Goal: Task Accomplishment & Management: Use online tool/utility

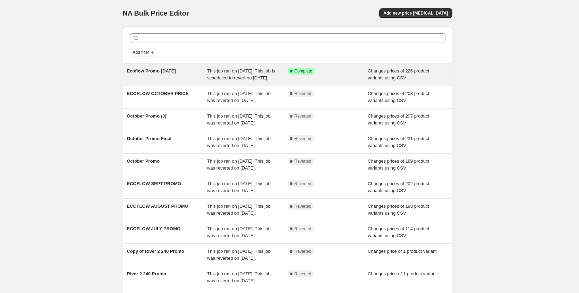
click at [171, 81] on div "Ecoflow Promo October 8" at bounding box center [167, 75] width 80 height 14
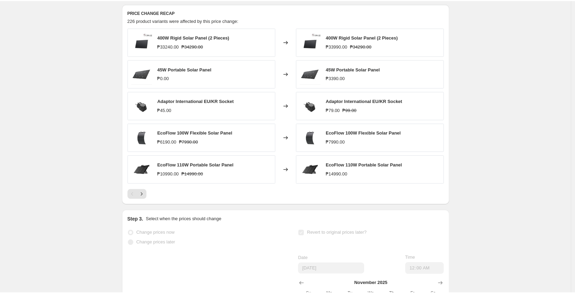
scroll to position [321, 0]
click at [144, 197] on icon "Next" at bounding box center [142, 193] width 7 height 7
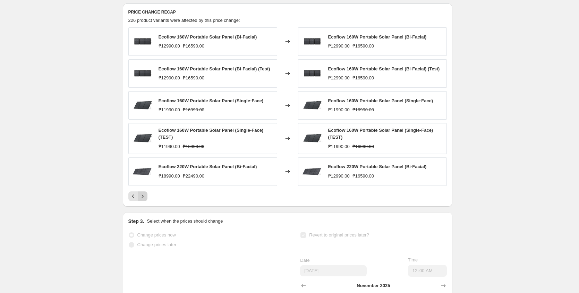
click at [145, 200] on icon "Next" at bounding box center [142, 196] width 7 height 7
